Goal: Download file/media

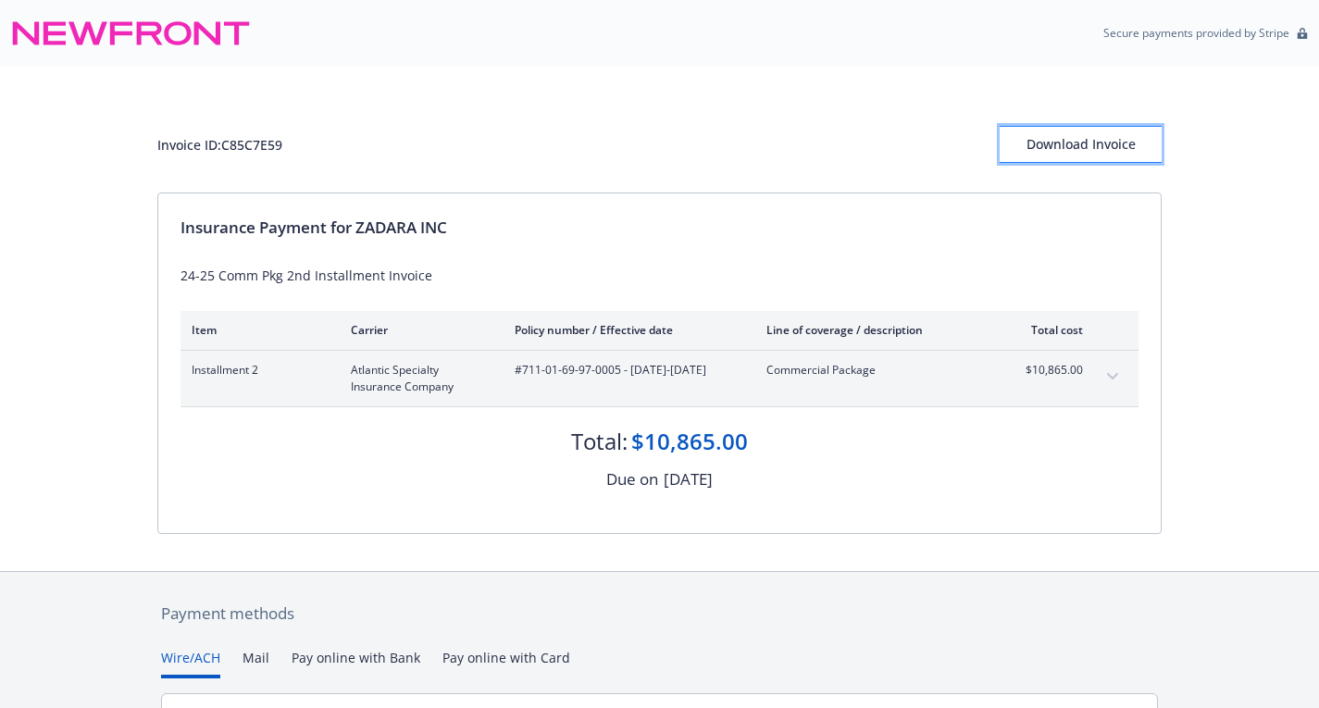
click at [1048, 139] on div "Download Invoice" at bounding box center [1080, 144] width 162 height 35
click at [229, 143] on div "Invoice ID: C85C7E59" at bounding box center [219, 144] width 125 height 19
copy div "C85C7E59"
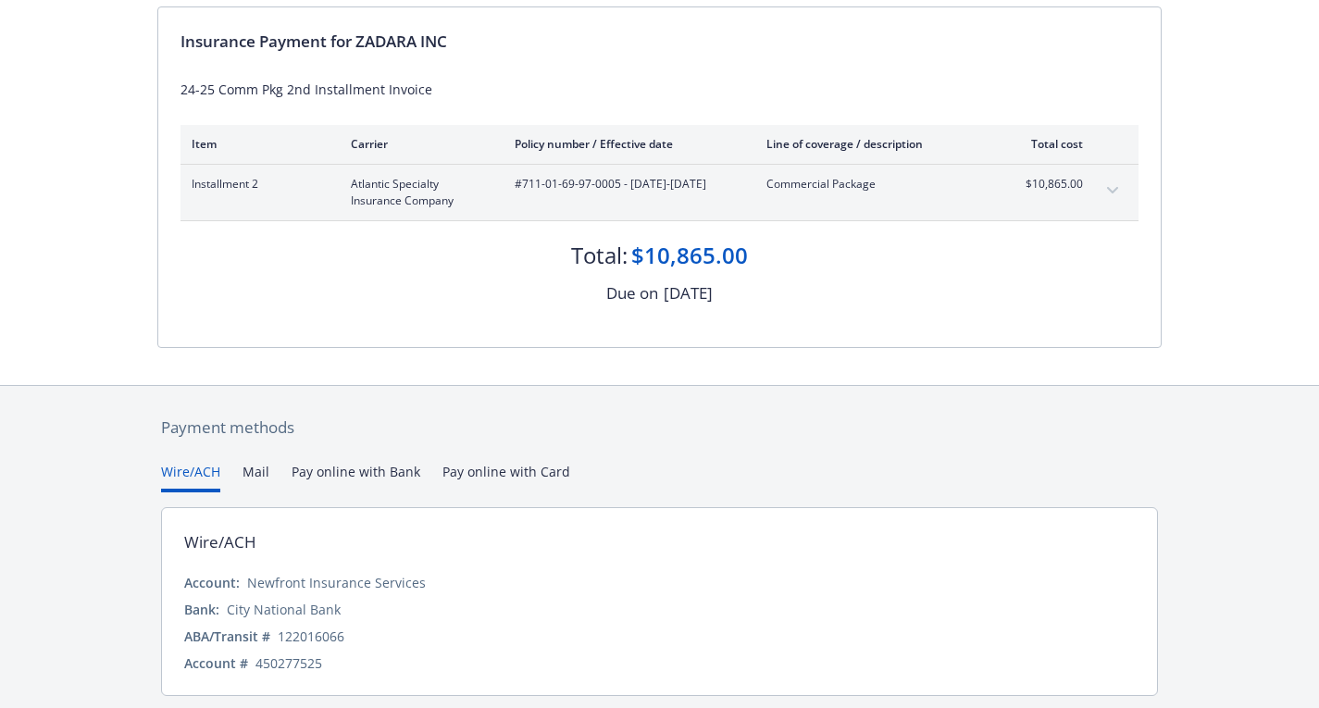
scroll to position [153, 0]
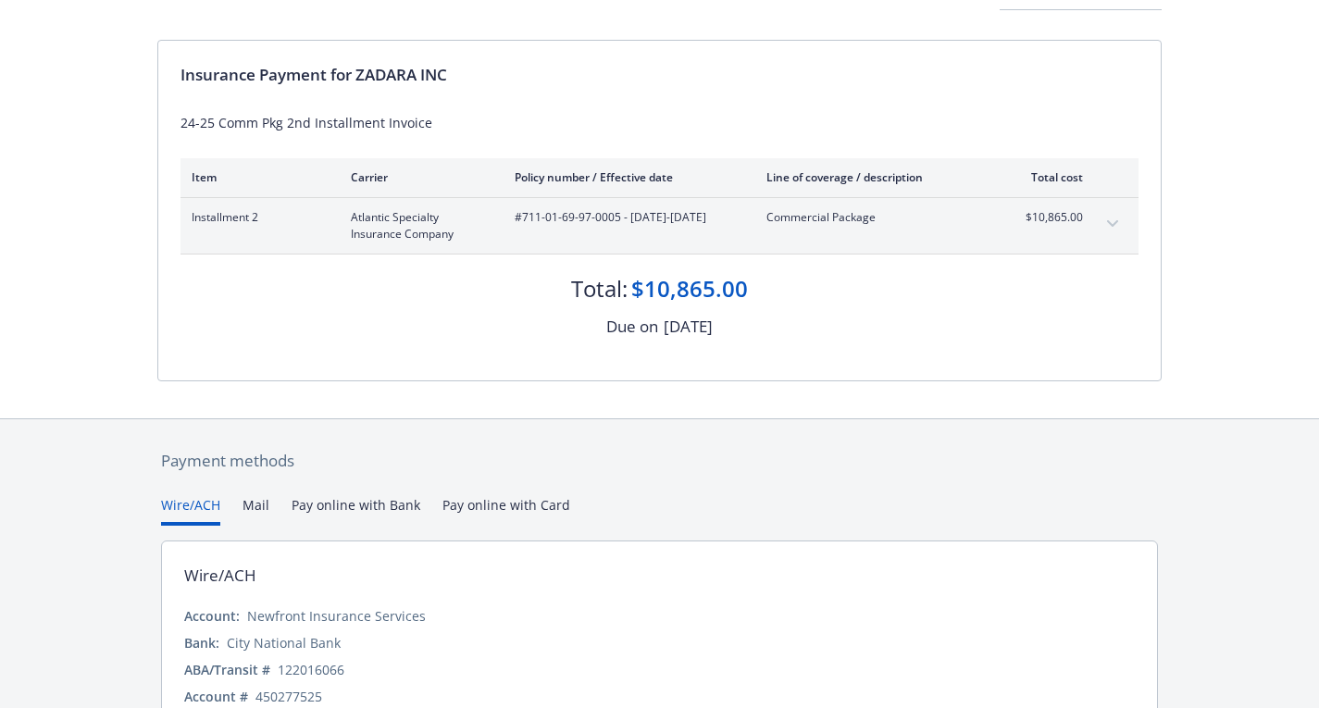
click at [119, 383] on div "Invoice ID: C85C7E59 Download Invoice Insurance Payment for ZADARA INC 24-25 Co…" at bounding box center [659, 166] width 1319 height 504
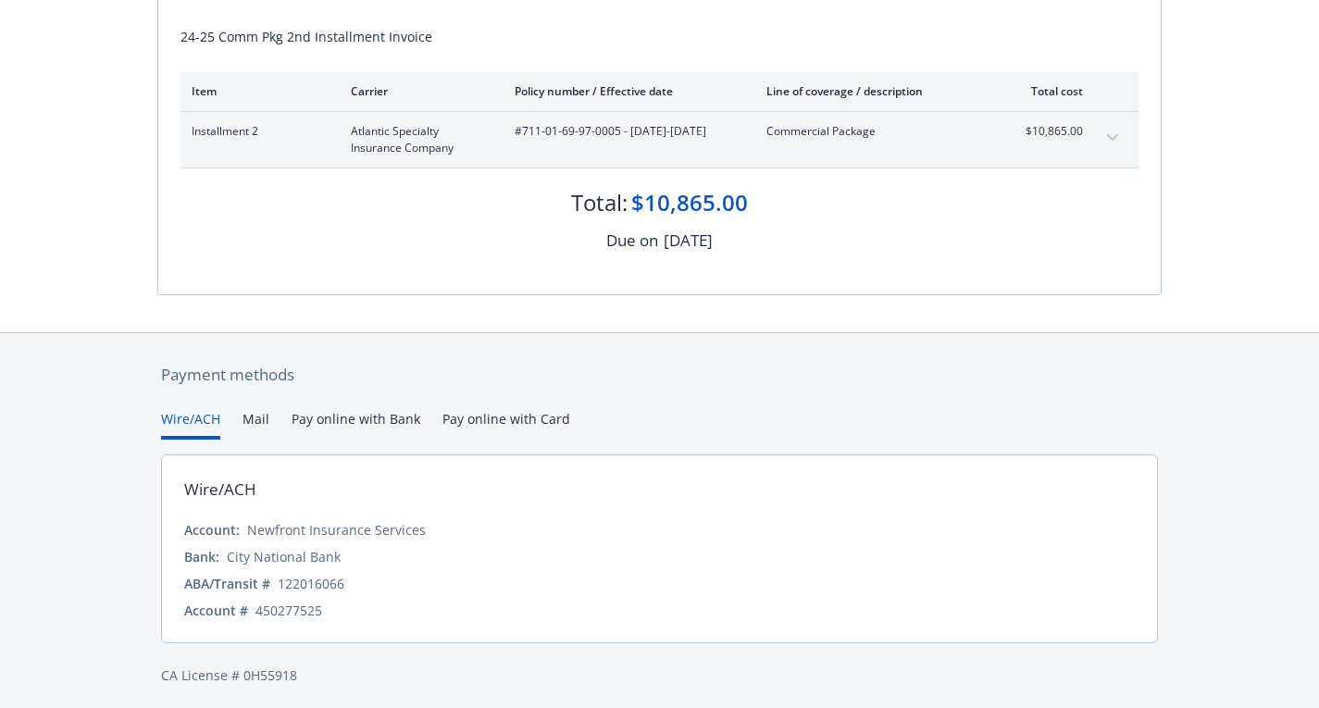
scroll to position [245, 0]
